Goal: Task Accomplishment & Management: Use online tool/utility

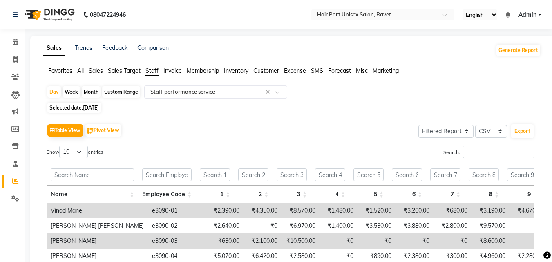
select select "filtered_report"
select select "csv"
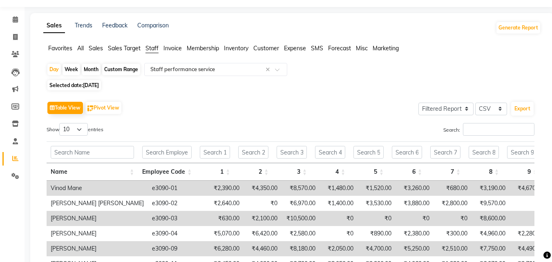
scroll to position [22, 0]
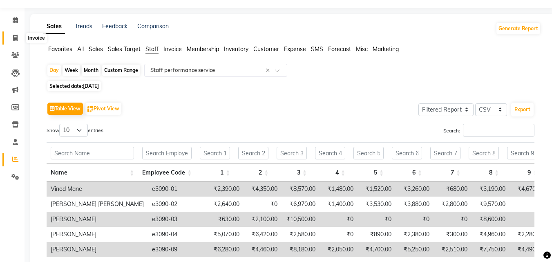
click at [18, 38] on span at bounding box center [15, 38] width 14 height 9
select select "service"
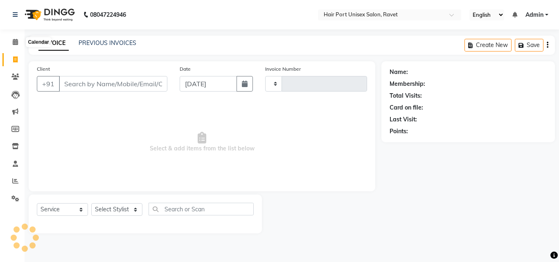
type input "3759"
select select "7015"
click at [78, 82] on input "Client" at bounding box center [113, 84] width 108 height 16
